Goal: Task Accomplishment & Management: Manage account settings

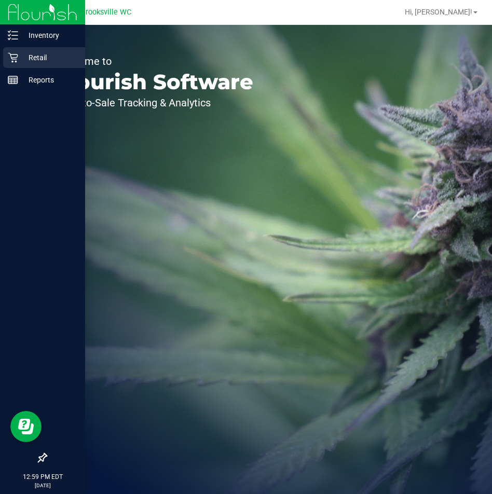
click at [35, 57] on p "Retail" at bounding box center [49, 57] width 62 height 12
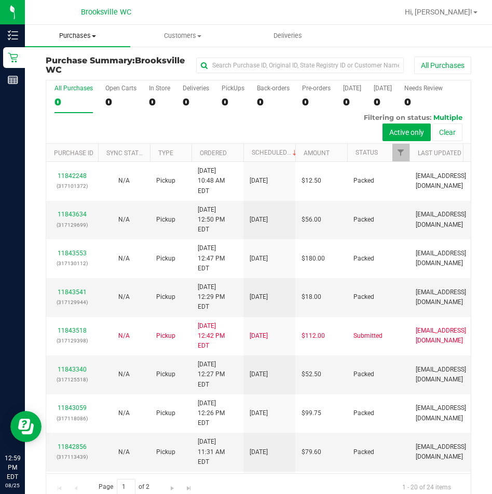
click at [78, 33] on span "Purchases" at bounding box center [77, 35] width 105 height 9
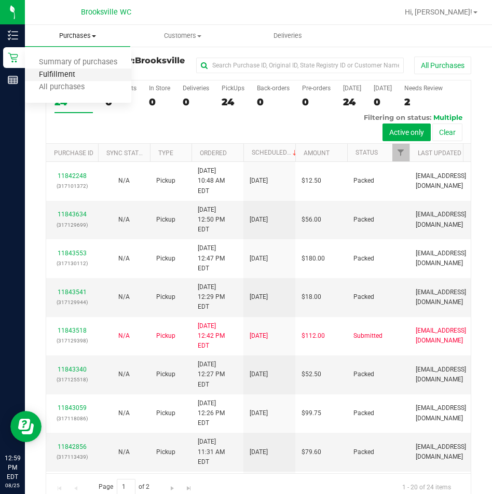
click at [63, 76] on span "Fulfillment" at bounding box center [57, 75] width 64 height 9
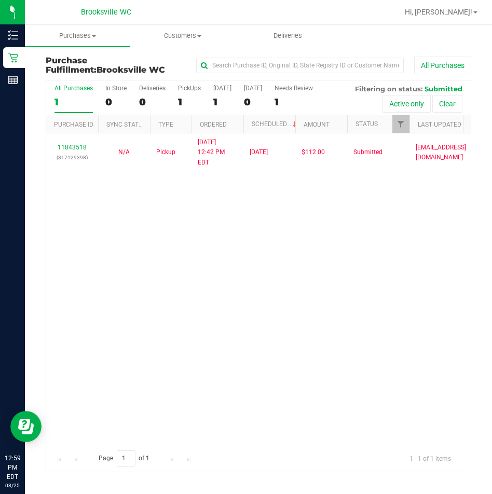
click at [129, 218] on div "11843518 (317129398) N/A Pickup 8/25/2025 12:42 PM EDT 8/25/2025 $112.00 Submit…" at bounding box center [258, 288] width 424 height 311
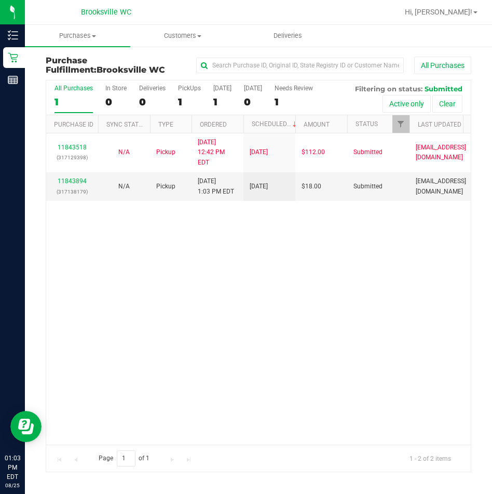
click at [222, 270] on div "11843518 (317129398) N/A Pickup 8/25/2025 12:42 PM EDT 8/25/2025 $112.00 Submit…" at bounding box center [258, 288] width 424 height 311
click at [88, 176] on div "11843894 (317138179)" at bounding box center [71, 186] width 39 height 20
click at [85, 177] on link "11843894" at bounding box center [72, 180] width 29 height 7
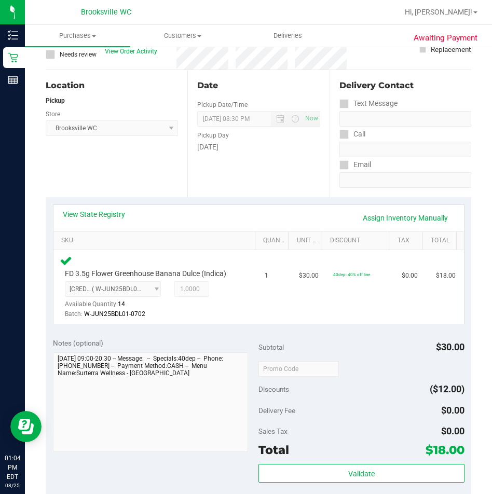
scroll to position [311, 0]
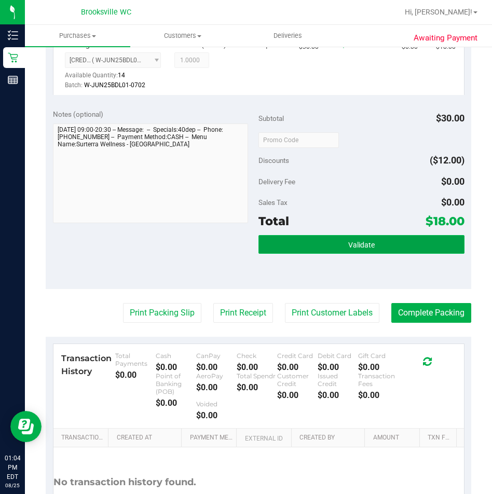
click at [317, 253] on button "Validate" at bounding box center [361, 244] width 206 height 19
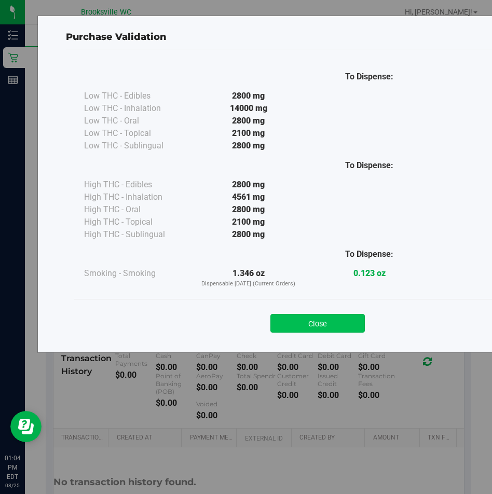
click at [285, 326] on button "Close" at bounding box center [317, 323] width 94 height 19
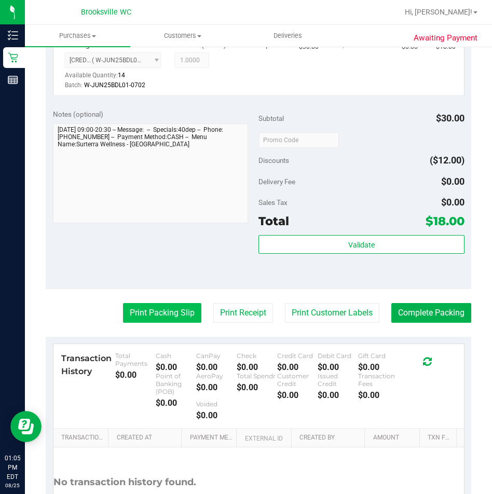
click at [163, 315] on button "Print Packing Slip" at bounding box center [162, 313] width 78 height 20
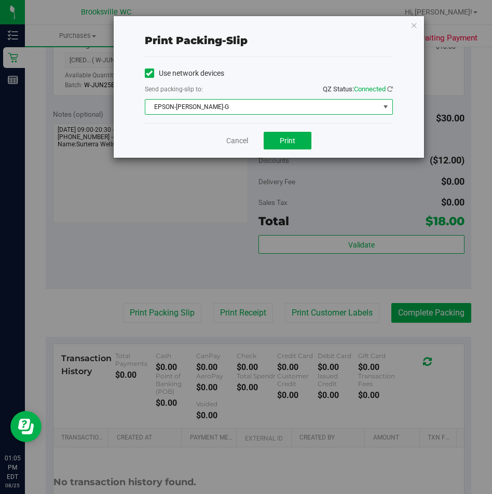
click at [215, 104] on span "EPSON-[PERSON_NAME]-G" at bounding box center [262, 107] width 234 height 15
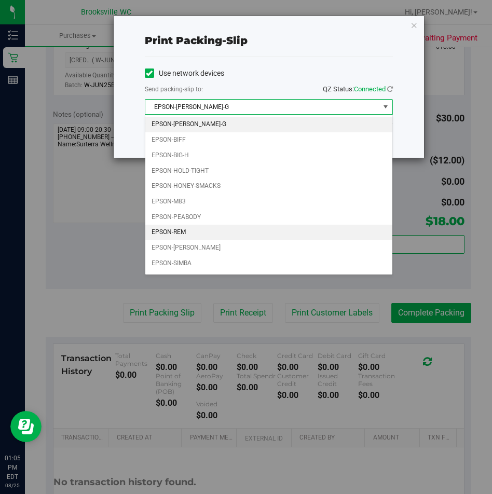
click at [166, 230] on li "EPSON-REM" at bounding box center [268, 233] width 247 height 16
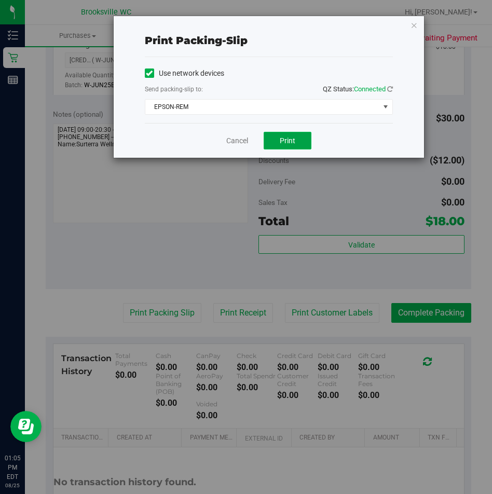
click at [288, 136] on span "Print" at bounding box center [288, 140] width 16 height 8
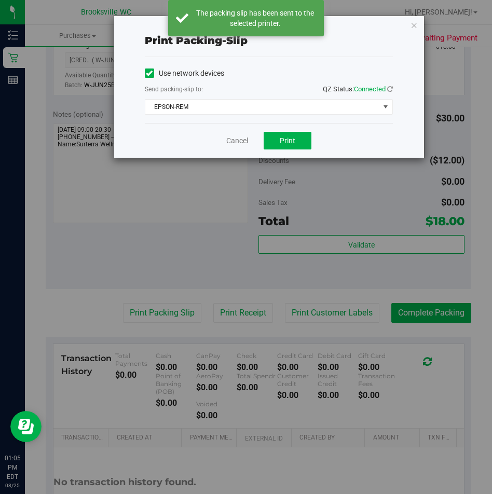
click at [85, 247] on div "Print packing-slip Use network devices Send packing-slip to: QZ Status: Connect…" at bounding box center [249, 247] width 499 height 494
click at [231, 138] on link "Cancel" at bounding box center [237, 140] width 22 height 11
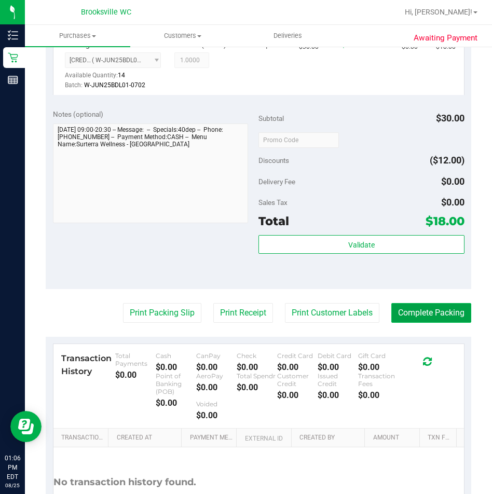
click at [427, 309] on button "Complete Packing" at bounding box center [431, 313] width 80 height 20
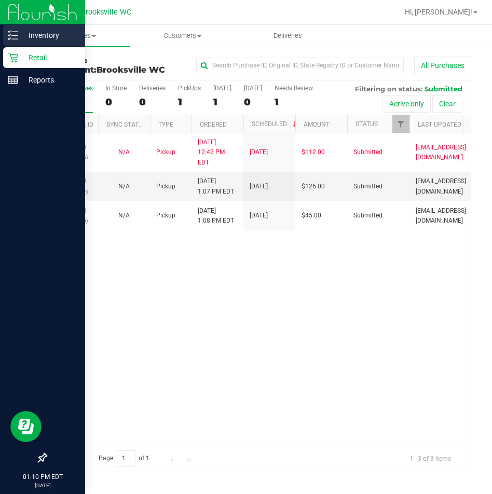
click at [17, 38] on icon at bounding box center [13, 35] width 10 height 10
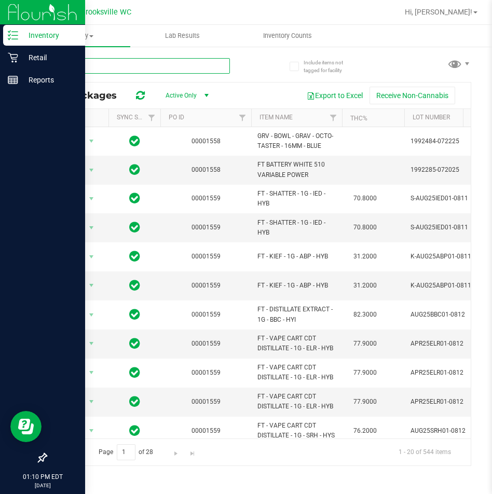
click at [114, 63] on input "text" at bounding box center [138, 66] width 184 height 16
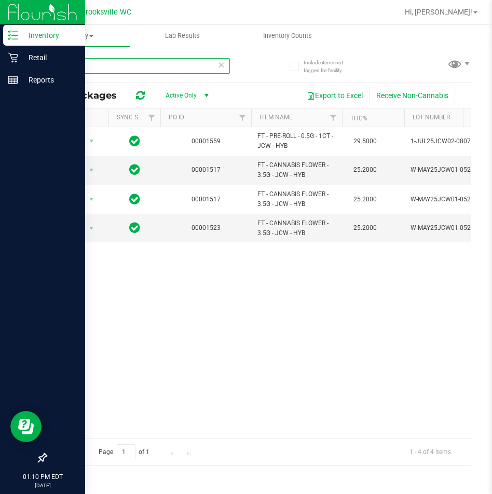
type input "jcw"
click at [221, 64] on icon at bounding box center [221, 64] width 7 height 12
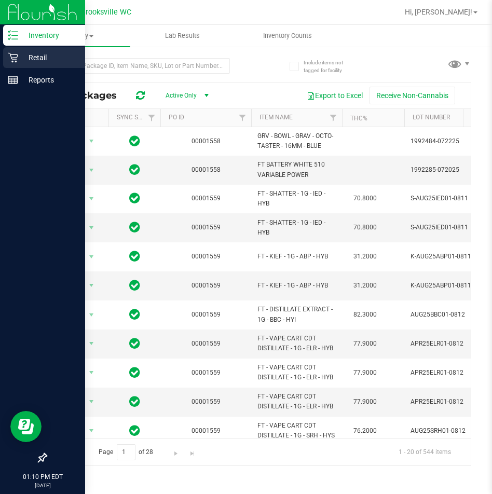
click at [32, 61] on p "Retail" at bounding box center [49, 57] width 62 height 12
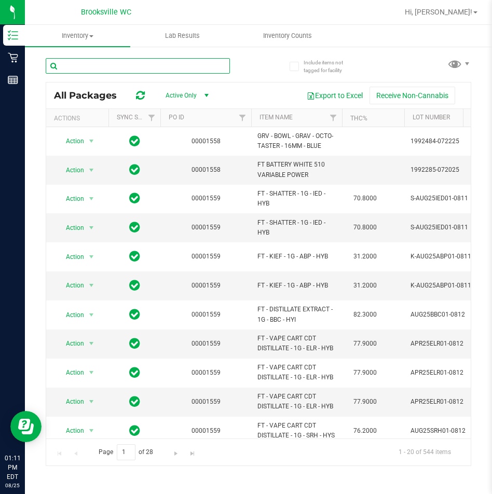
click at [110, 60] on input "text" at bounding box center [138, 66] width 184 height 16
type input "jcw"
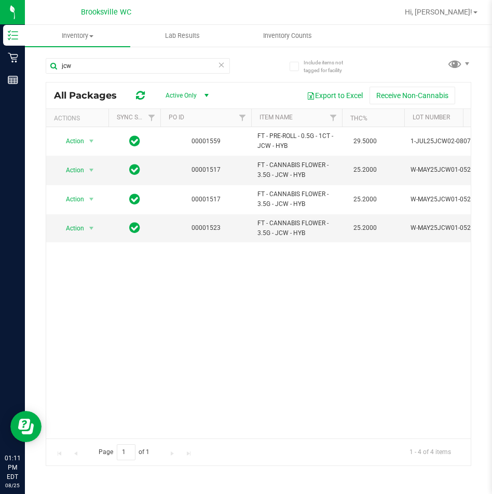
click at [222, 70] on icon at bounding box center [221, 64] width 7 height 12
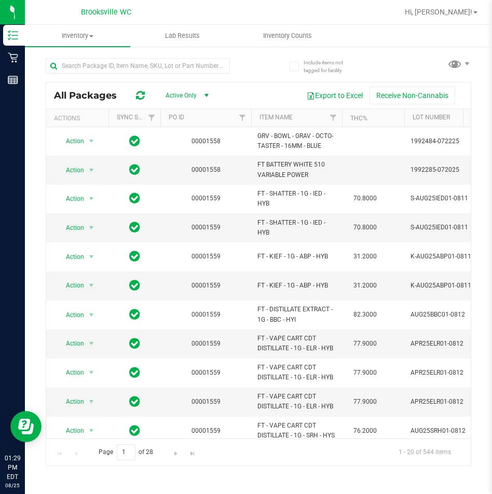
click at [176, 11] on div "Brooksville WC" at bounding box center [105, 12] width 151 height 16
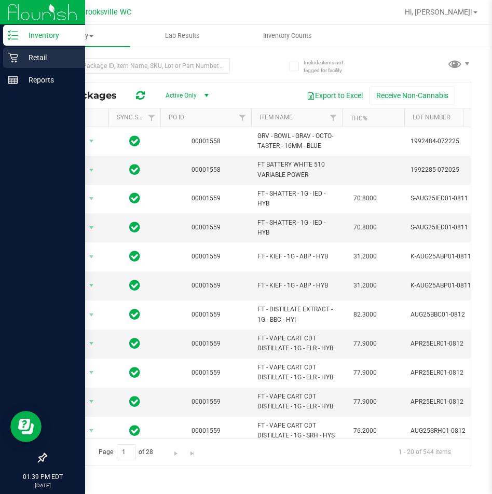
drag, startPoint x: 13, startPoint y: 61, endPoint x: 25, endPoint y: 54, distance: 14.0
click at [13, 61] on icon at bounding box center [13, 57] width 10 height 10
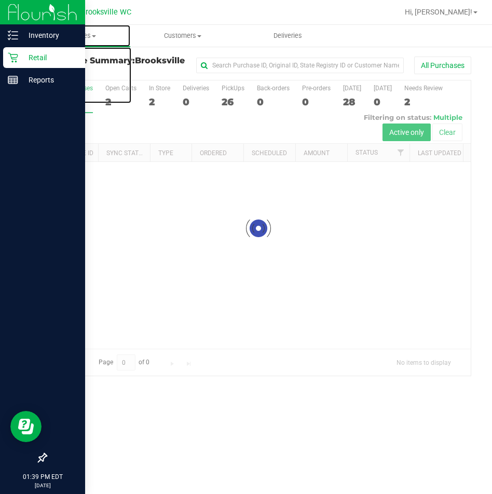
click at [81, 38] on span "Purchases" at bounding box center [77, 35] width 105 height 9
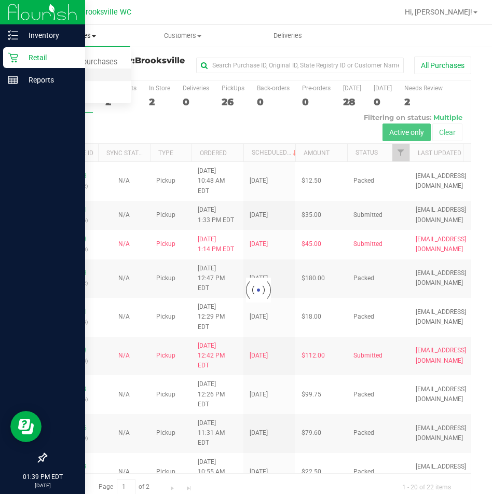
click at [72, 76] on span "Fulfillment" at bounding box center [57, 75] width 64 height 9
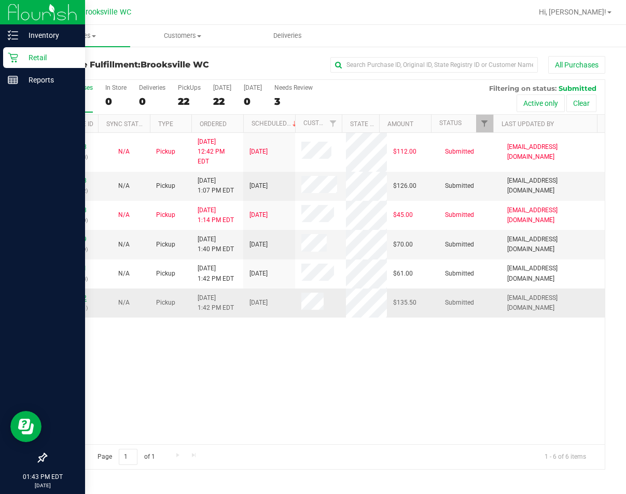
click at [75, 294] on link "11844202" at bounding box center [72, 297] width 29 height 7
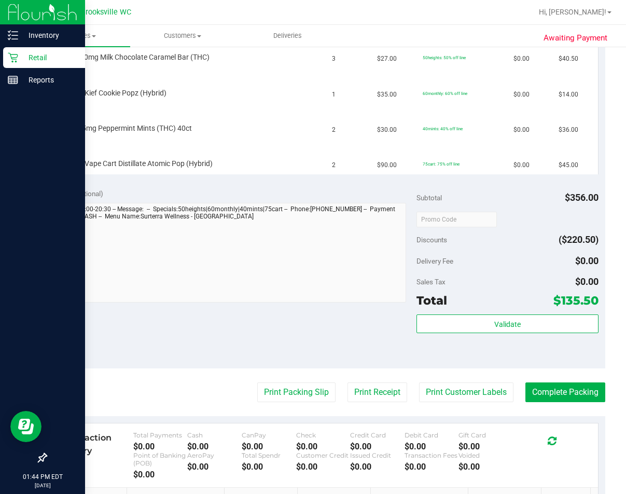
scroll to position [363, 0]
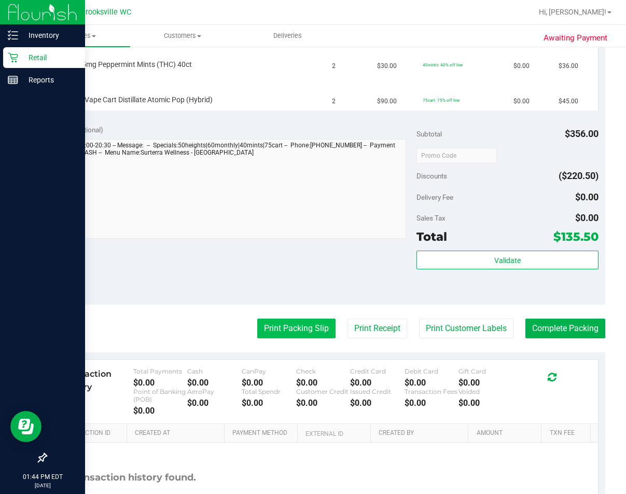
click at [288, 326] on button "Print Packing Slip" at bounding box center [296, 328] width 78 height 20
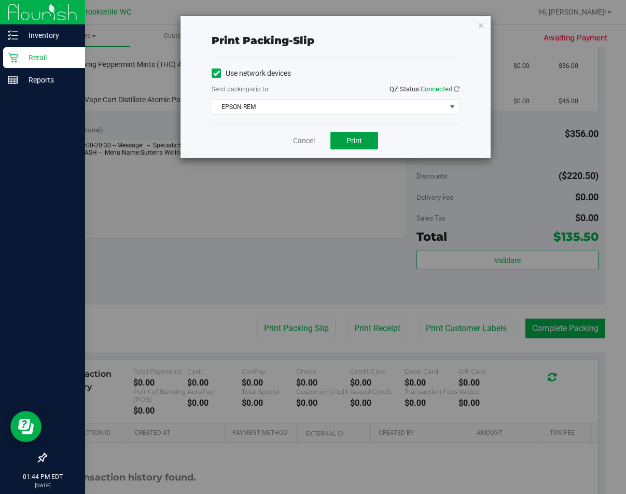
click at [361, 138] on span "Print" at bounding box center [354, 140] width 16 height 8
click at [297, 138] on link "Cancel" at bounding box center [304, 140] width 22 height 11
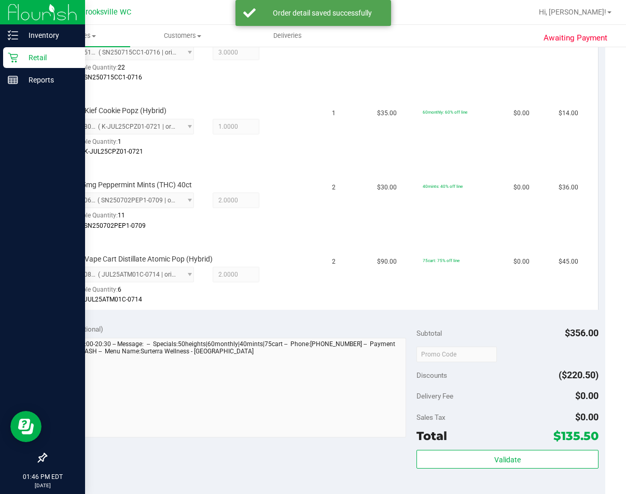
scroll to position [570, 0]
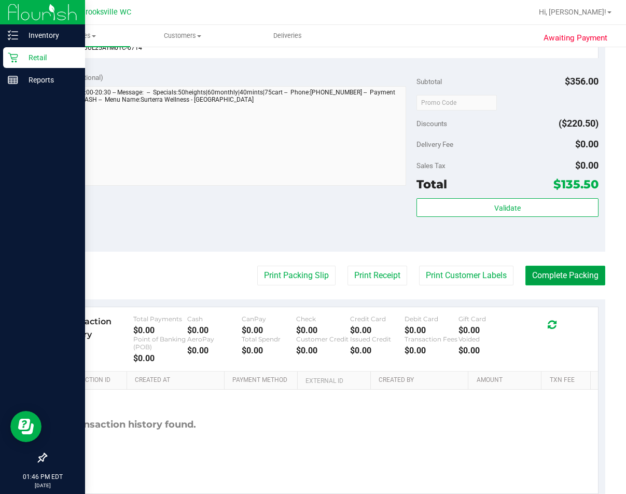
click at [491, 272] on button "Complete Packing" at bounding box center [565, 276] width 80 height 20
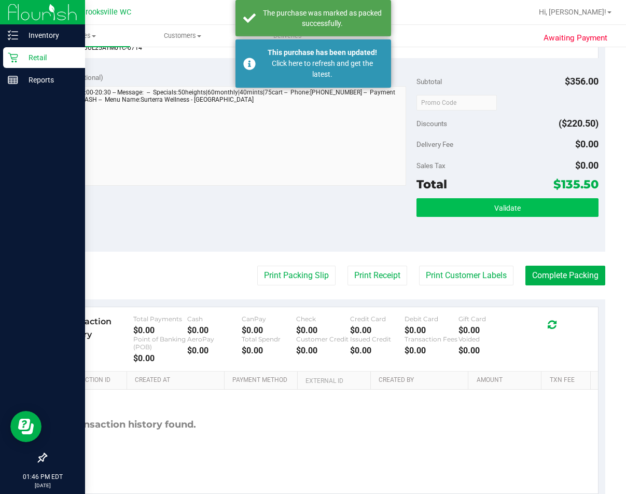
drag, startPoint x: 506, startPoint y: 191, endPoint x: 509, endPoint y: 211, distance: 20.4
click at [491, 202] on div "Subtotal $356.00 Discounts ($220.50) Delivery Fee $0.00 Sales Tax $0.00 Total $…" at bounding box center [507, 158] width 182 height 173
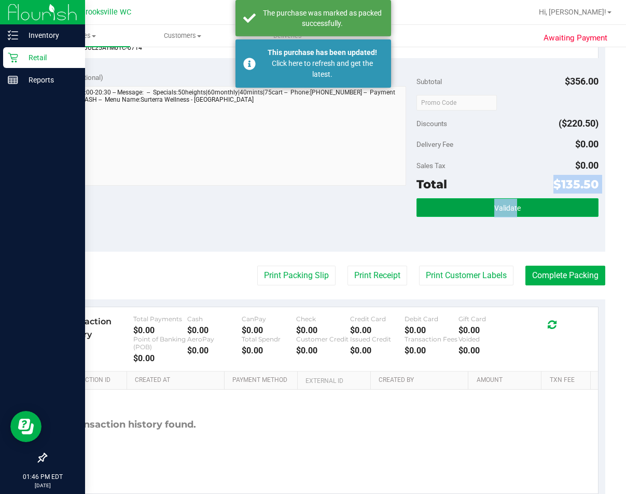
click at [491, 211] on span "Validate" at bounding box center [507, 208] width 26 height 8
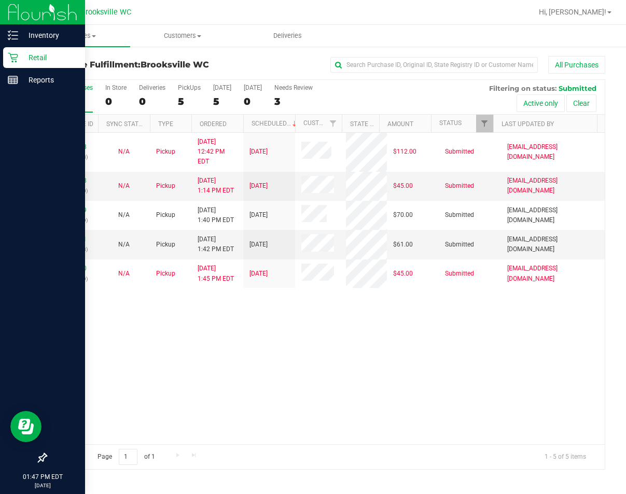
click at [382, 88] on div "All Purchases 5 In Store 0 Deliveries 0 PickUps 5 Today 5 Tomorrow 0 Needs Revi…" at bounding box center [325, 84] width 558 height 8
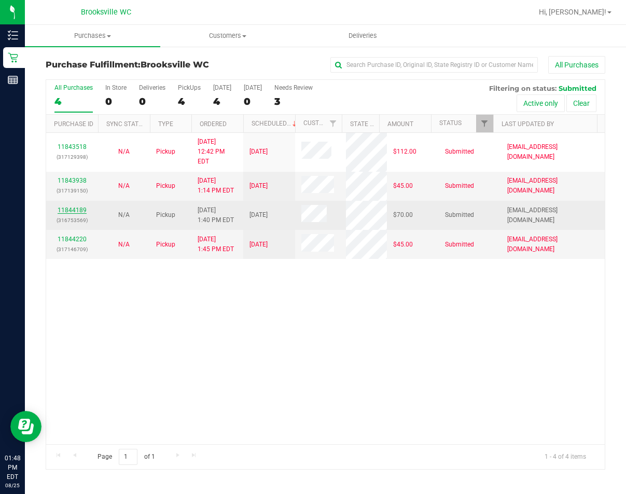
click at [76, 206] on link "11844189" at bounding box center [72, 209] width 29 height 7
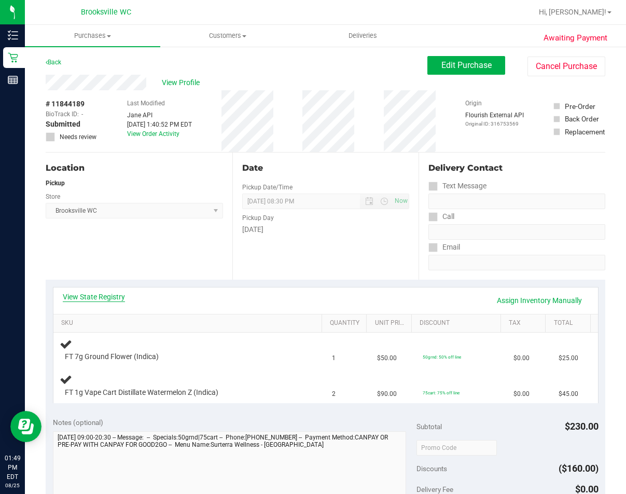
click at [103, 296] on link "View State Registry" at bounding box center [94, 296] width 62 height 10
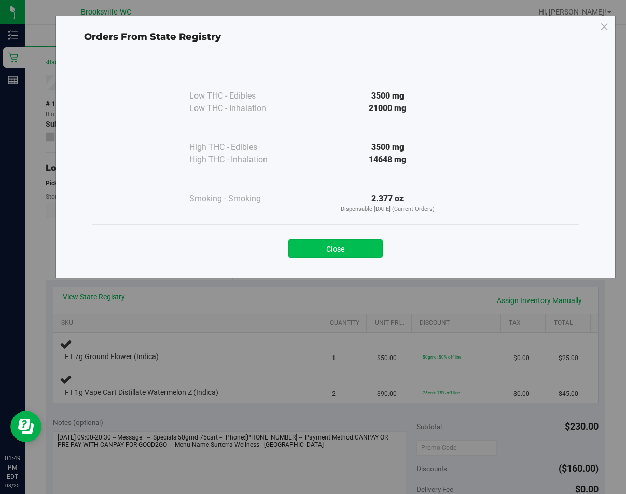
click at [341, 255] on button "Close" at bounding box center [335, 248] width 94 height 19
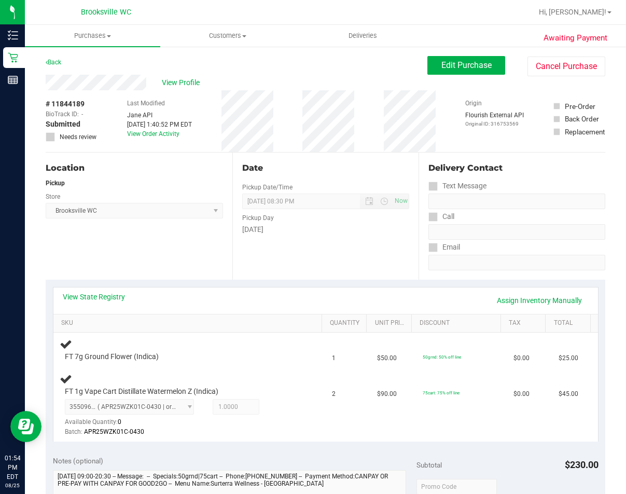
click at [175, 180] on div "Pickup" at bounding box center [134, 182] width 177 height 9
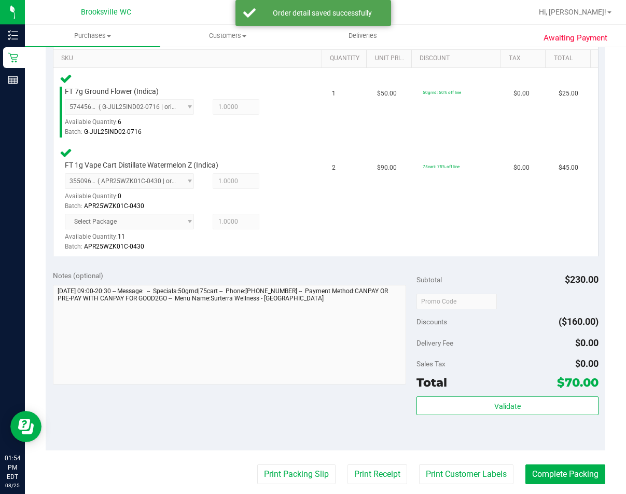
scroll to position [311, 0]
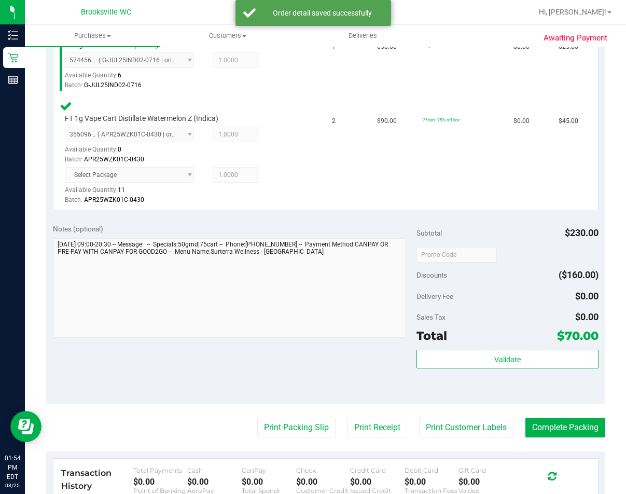
click at [537, 370] on div "Validate" at bounding box center [507, 373] width 182 height 47
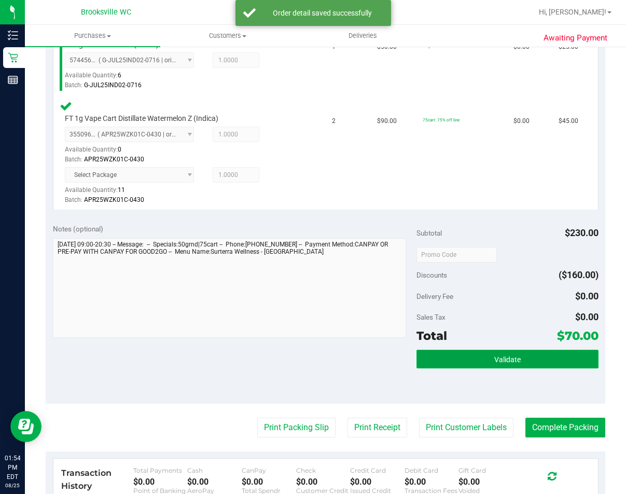
click at [552, 366] on button "Validate" at bounding box center [507, 359] width 182 height 19
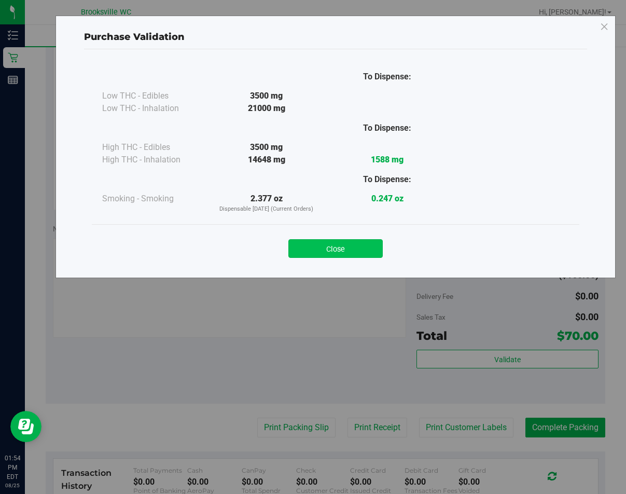
click at [364, 247] on button "Close" at bounding box center [335, 248] width 94 height 19
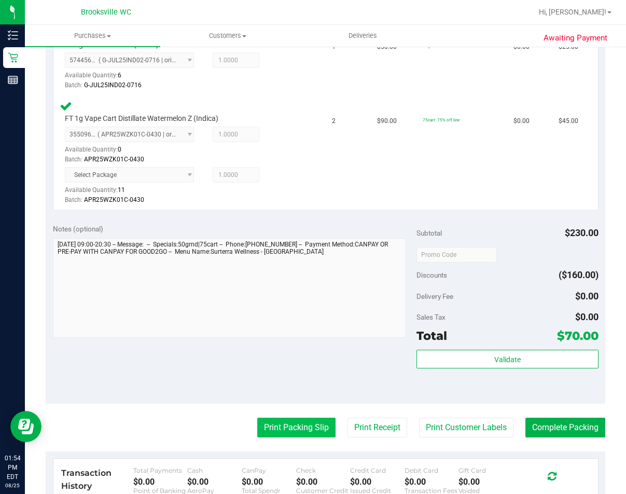
click at [257, 437] on button "Print Packing Slip" at bounding box center [296, 427] width 78 height 20
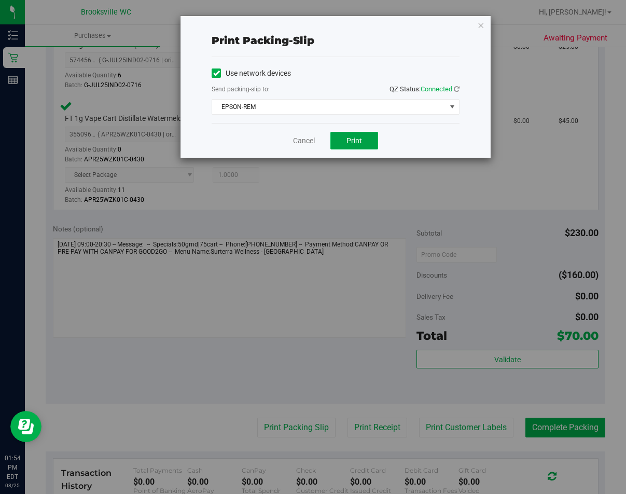
click at [344, 139] on button "Print" at bounding box center [354, 141] width 48 height 18
click at [297, 142] on link "Cancel" at bounding box center [304, 140] width 22 height 11
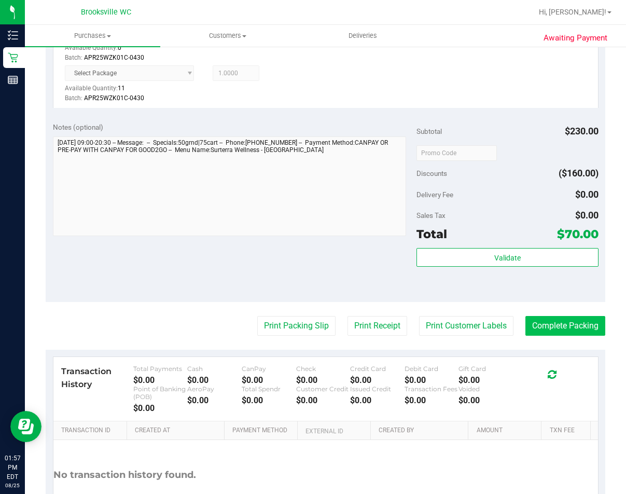
scroll to position [415, 0]
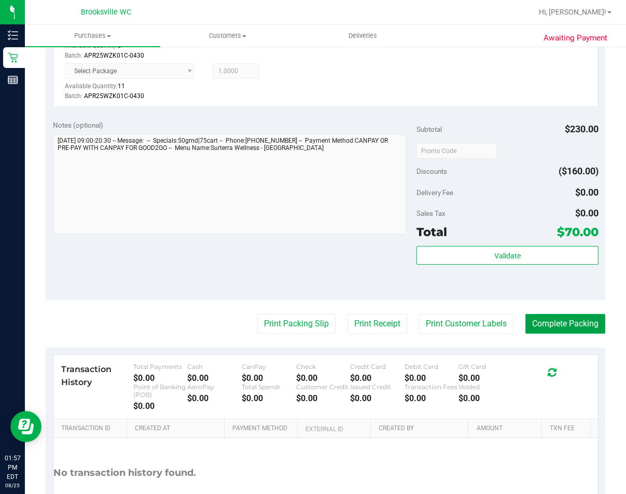
click at [557, 316] on button "Complete Packing" at bounding box center [565, 324] width 80 height 20
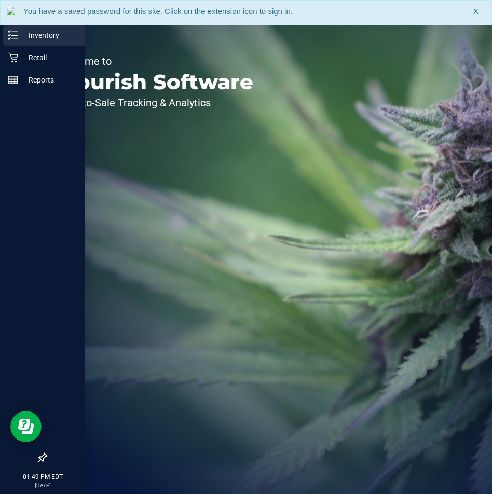
click at [44, 44] on div "Inventory" at bounding box center [44, 35] width 82 height 21
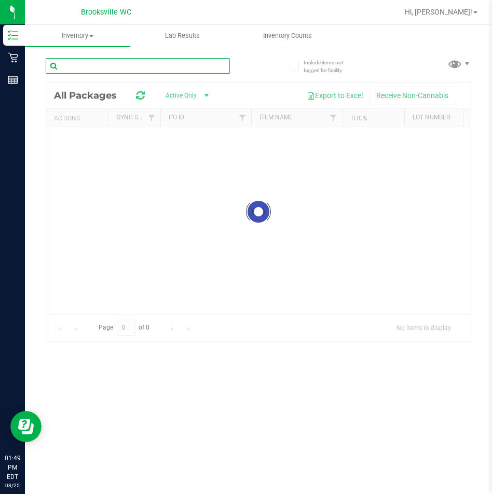
click at [138, 69] on div "Inventory All packages All inventory Waste log Lab Results Inventory Counts" at bounding box center [258, 259] width 467 height 469
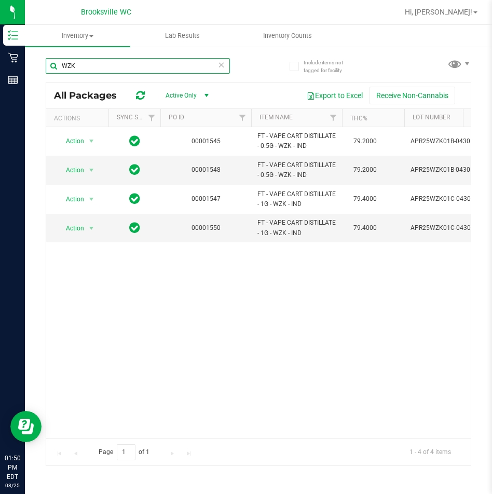
type input "WZK"
click at [311, 363] on div "Action Action Global inventory Package audit log Print package label Print prod…" at bounding box center [258, 282] width 424 height 311
